Goal: Navigation & Orientation: Find specific page/section

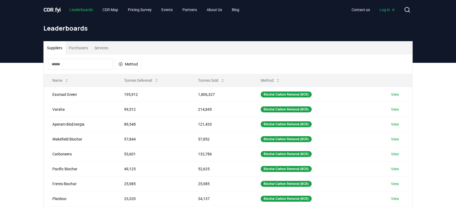
click at [79, 9] on link "Leaderboards" at bounding box center [81, 10] width 32 height 10
click at [143, 11] on link "Pricing Survey" at bounding box center [140, 10] width 32 height 10
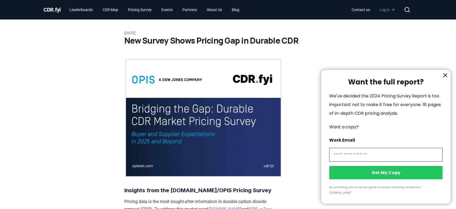
click at [85, 9] on div at bounding box center [228, 104] width 456 height 209
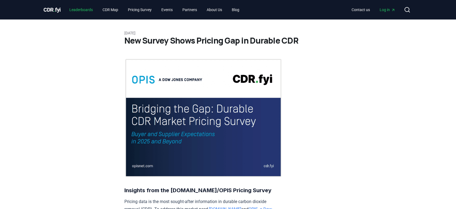
click at [85, 9] on link "Leaderboards" at bounding box center [81, 10] width 32 height 10
